Goal: Task Accomplishment & Management: Manage account settings

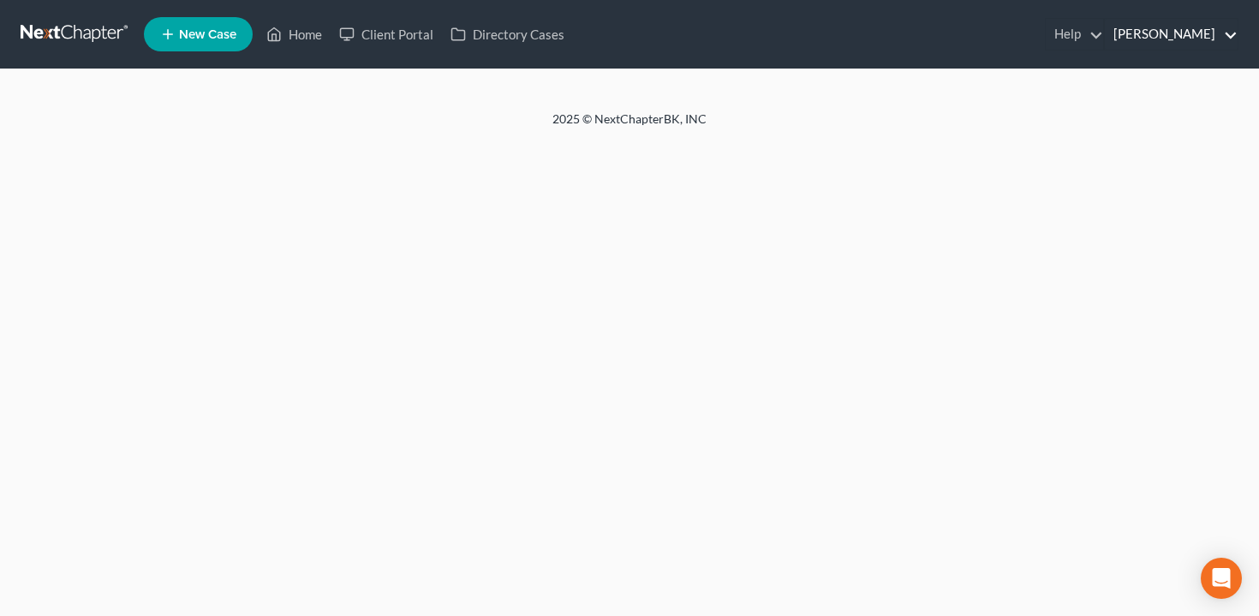
click at [1204, 43] on link "[PERSON_NAME]" at bounding box center [1171, 34] width 133 height 31
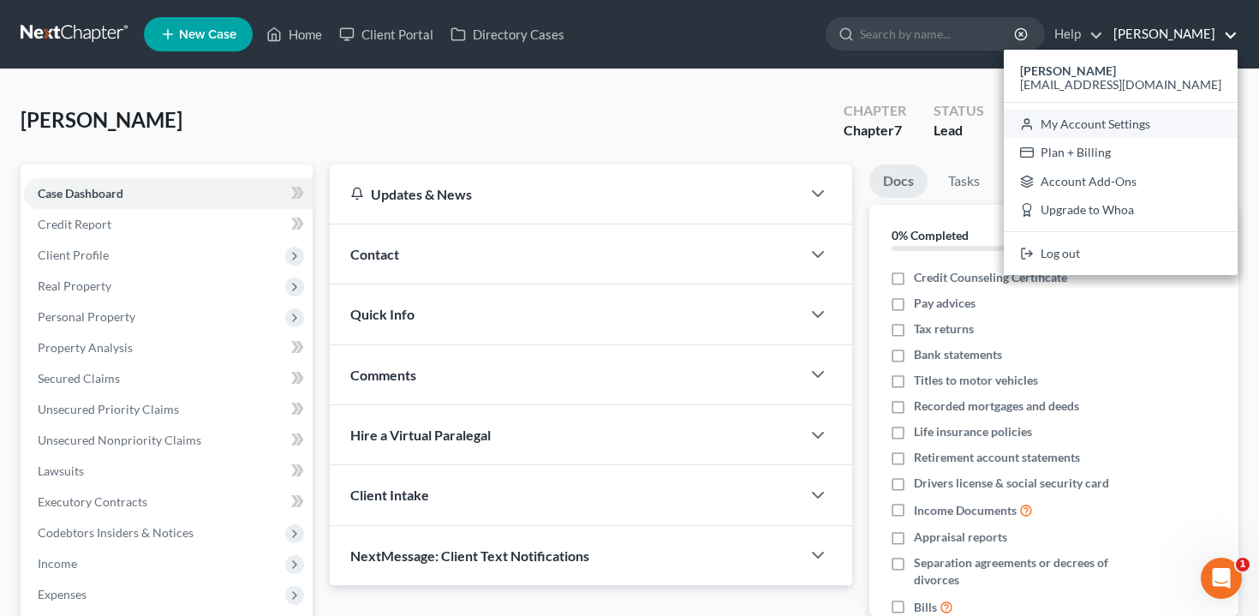
click at [1161, 128] on link "My Account Settings" at bounding box center [1121, 124] width 234 height 29
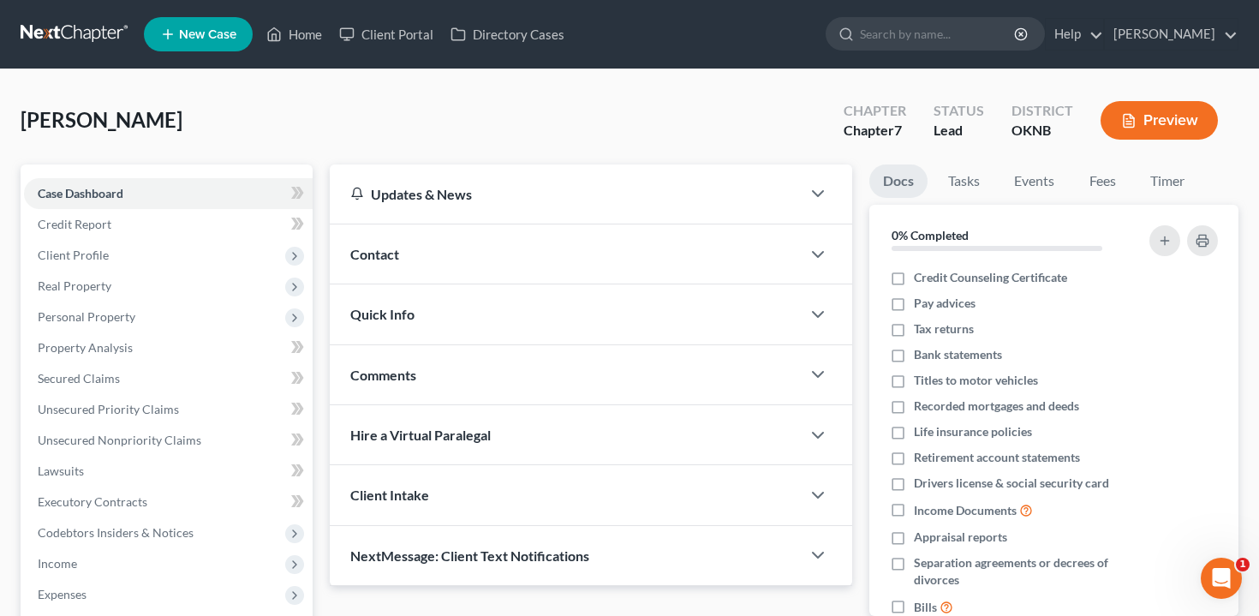
select select "64"
select select "23"
select select "37"
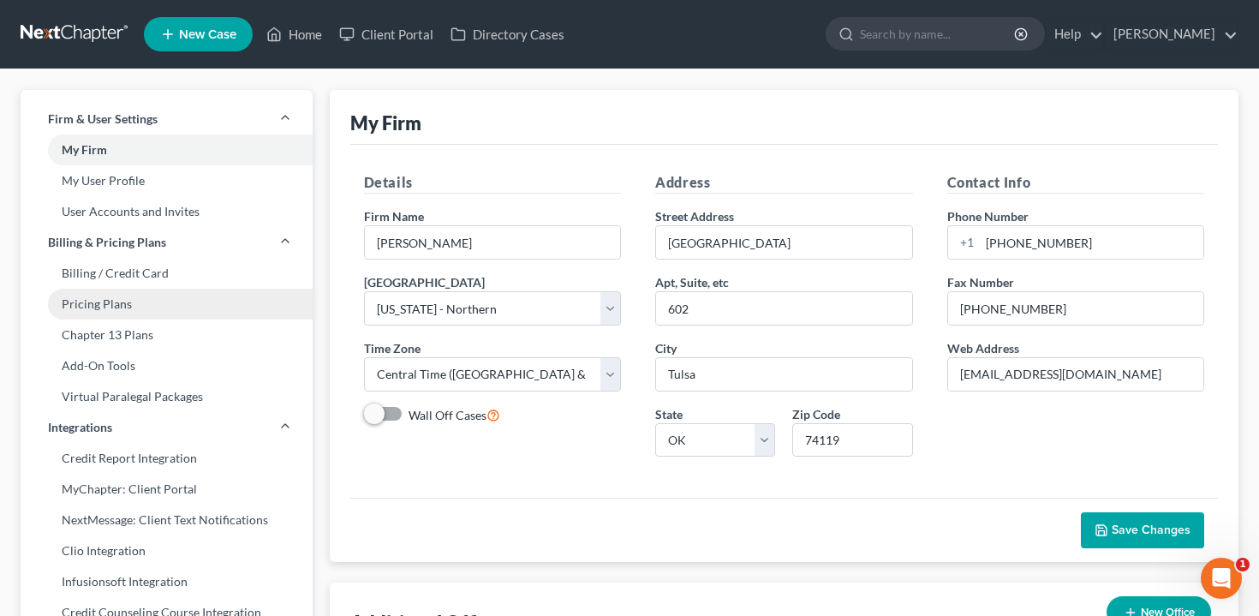
click at [152, 302] on link "Pricing Plans" at bounding box center [167, 304] width 292 height 31
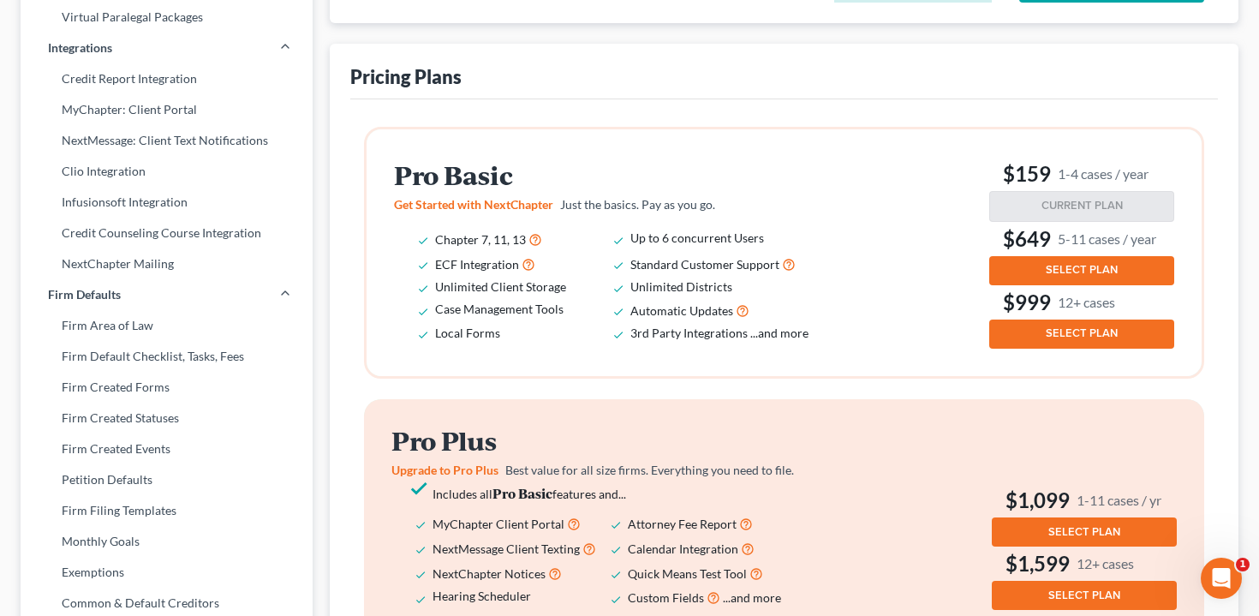
scroll to position [383, 0]
